Goal: Task Accomplishment & Management: Use online tool/utility

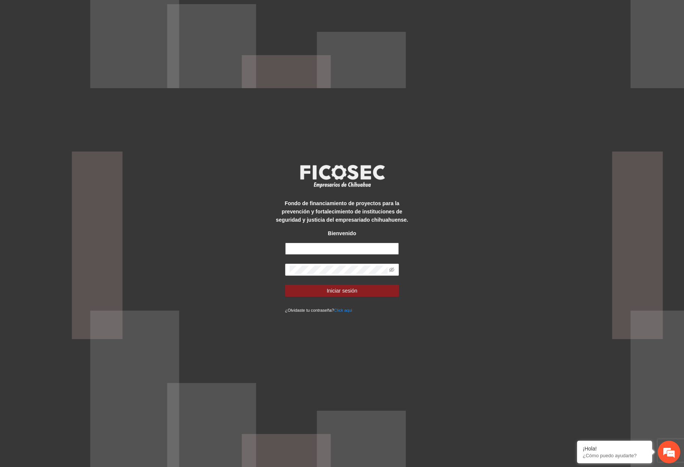
click at [316, 247] on input "text" at bounding box center [342, 249] width 114 height 12
click at [323, 247] on input "text" at bounding box center [342, 249] width 114 height 12
type input "**********"
click at [285, 285] on button "Iniciar sesión" at bounding box center [342, 291] width 114 height 12
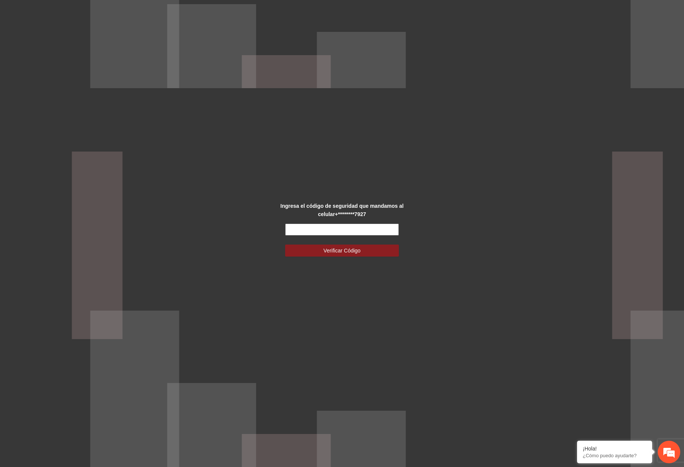
click at [367, 229] on input "text" at bounding box center [342, 230] width 114 height 12
type input "******"
click at [285, 245] on button "Verificar Código" at bounding box center [342, 251] width 114 height 12
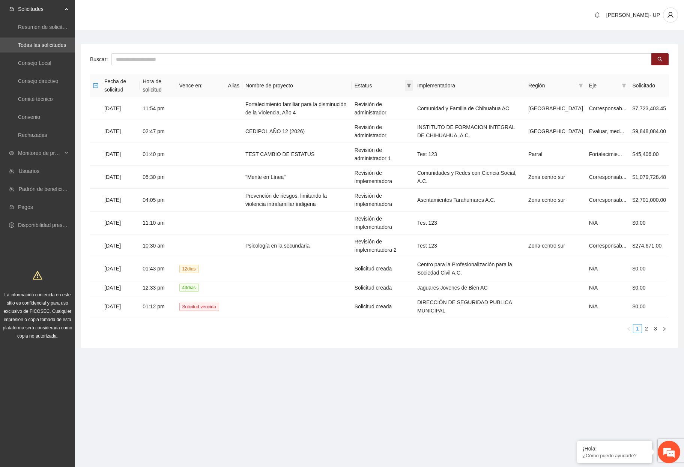
click at [413, 83] on span at bounding box center [409, 85] width 8 height 11
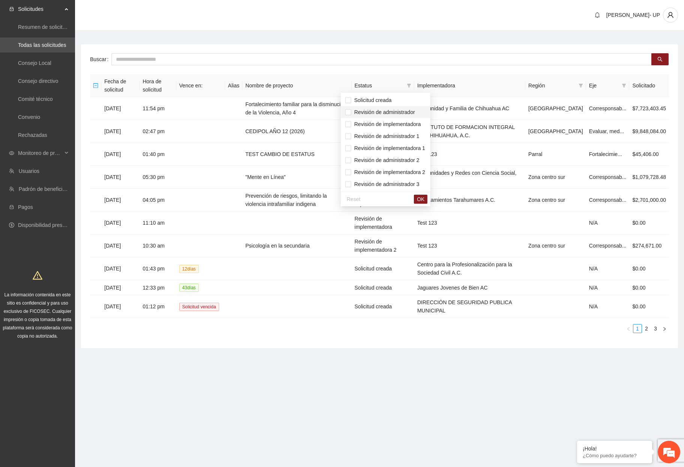
click at [390, 110] on span "Revisión de administrador" at bounding box center [383, 112] width 64 height 6
click at [397, 134] on span "Revisión de administrador 1" at bounding box center [385, 136] width 68 height 6
drag, startPoint x: 402, startPoint y: 162, endPoint x: 403, endPoint y: 167, distance: 5.5
click at [402, 162] on span "Revisión de administrador 2" at bounding box center [385, 160] width 68 height 6
click at [424, 199] on span "OK" at bounding box center [421, 199] width 8 height 8
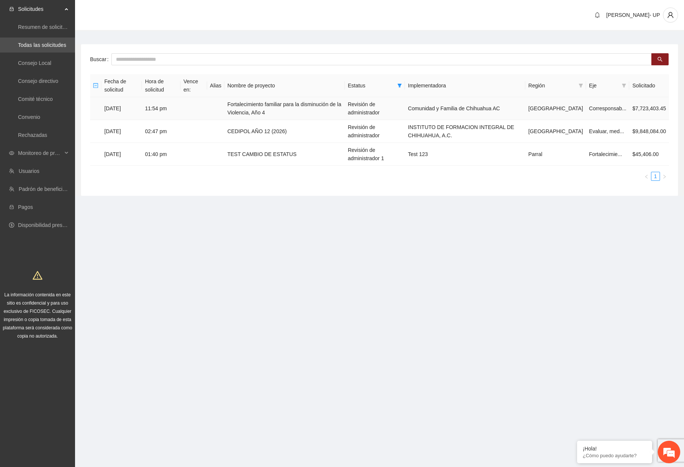
click at [293, 108] on td "Fortalecimiento familiar para la disminución de la Violencia, Año 4" at bounding box center [284, 108] width 120 height 23
